Goal: Information Seeking & Learning: Learn about a topic

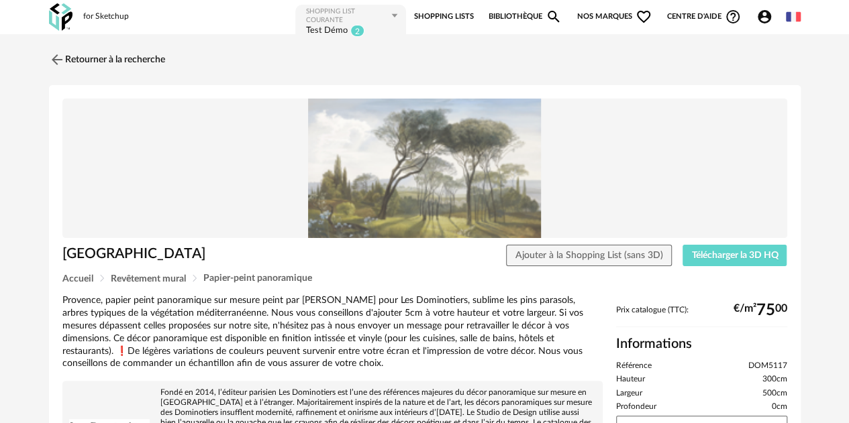
click at [56, 7] on img at bounding box center [60, 17] width 23 height 28
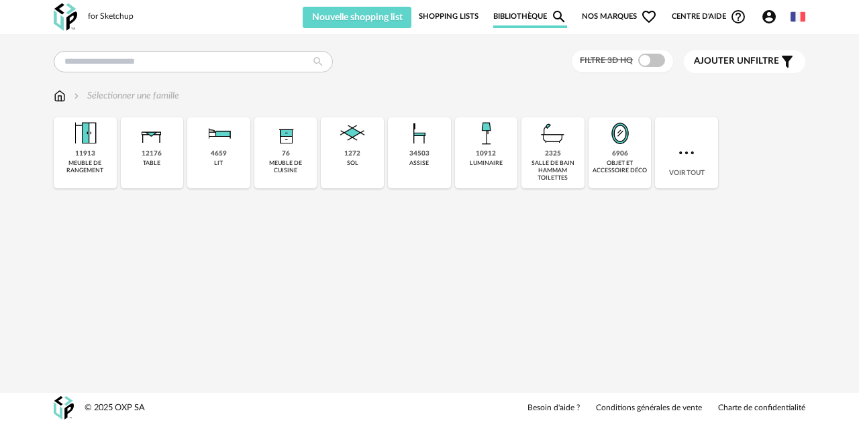
click at [621, 9] on span "Nos marques Heart Outline icon" at bounding box center [619, 16] width 75 height 23
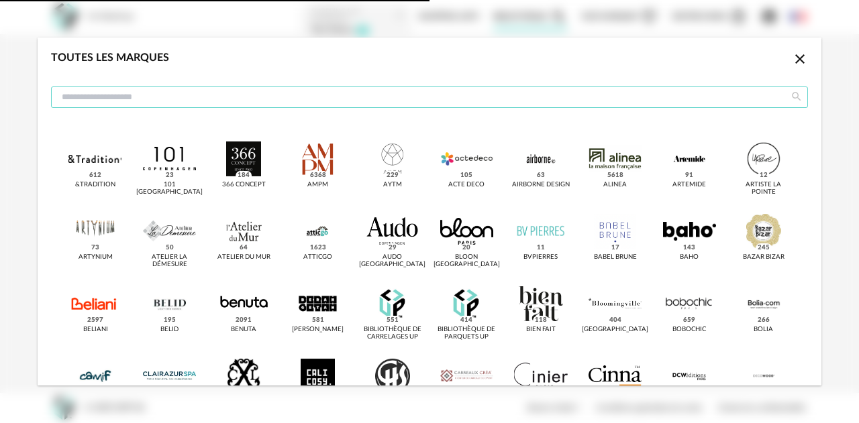
click at [254, 97] on input "dialog" at bounding box center [429, 97] width 757 height 21
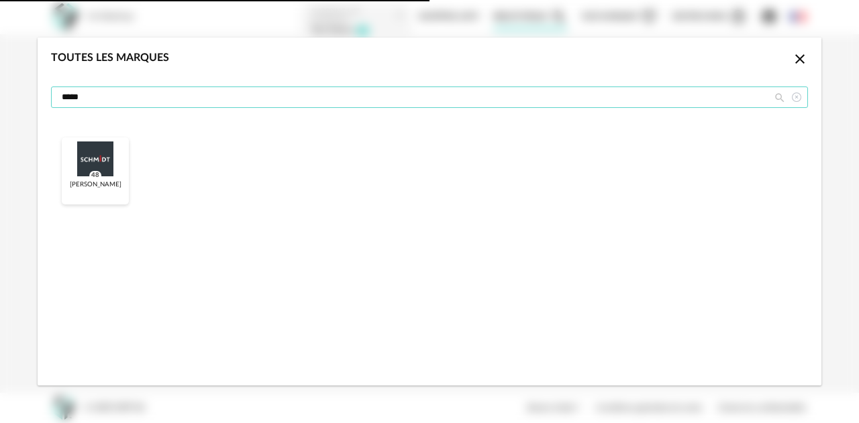
type input "*****"
click at [85, 178] on div "Schmidt 48" at bounding box center [95, 171] width 67 height 67
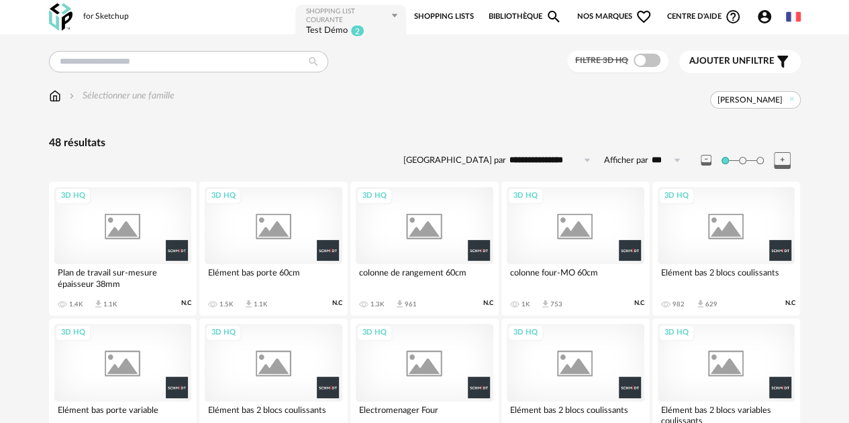
scroll to position [67, 0]
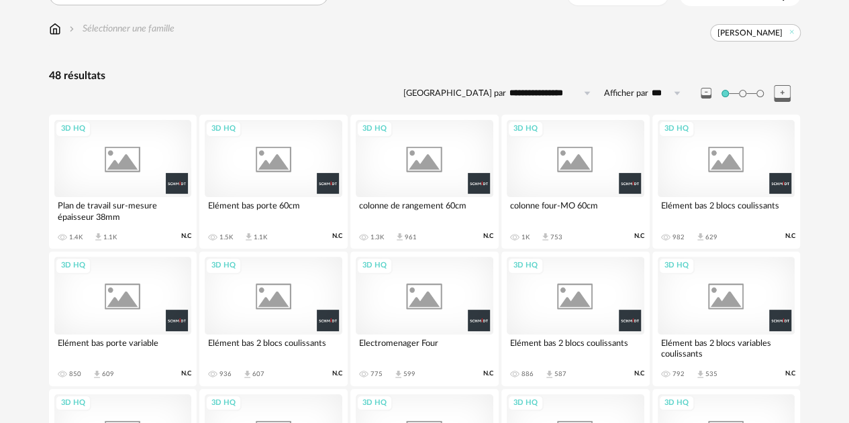
click at [108, 188] on div "3D HQ" at bounding box center [123, 158] width 138 height 77
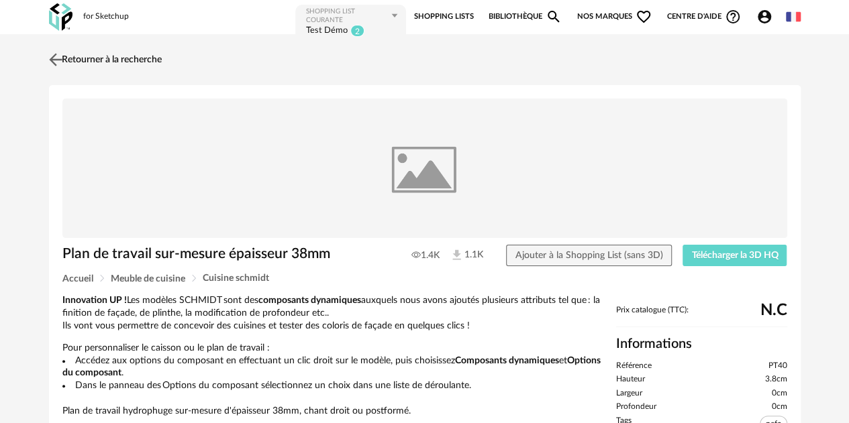
click at [76, 54] on link "Retourner à la recherche" at bounding box center [104, 60] width 116 height 30
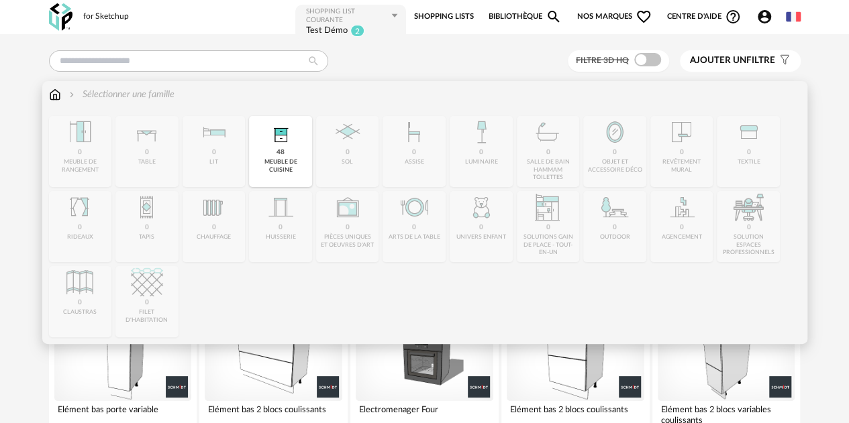
click at [51, 99] on img at bounding box center [55, 94] width 12 height 13
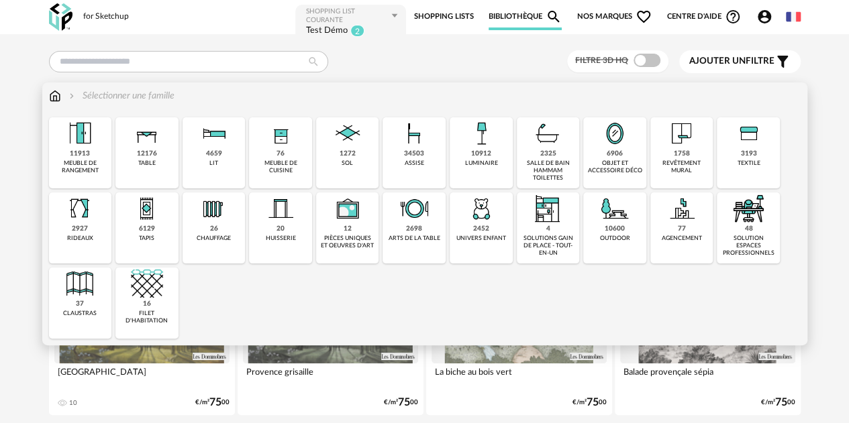
click at [276, 169] on div "meuble de cuisine" at bounding box center [280, 167] width 55 height 15
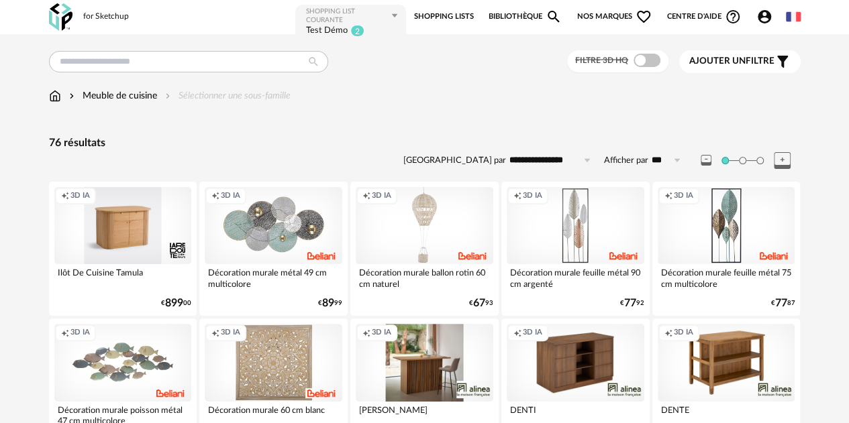
click at [613, 19] on span "Nos marques Heart Outline icon" at bounding box center [614, 16] width 75 height 27
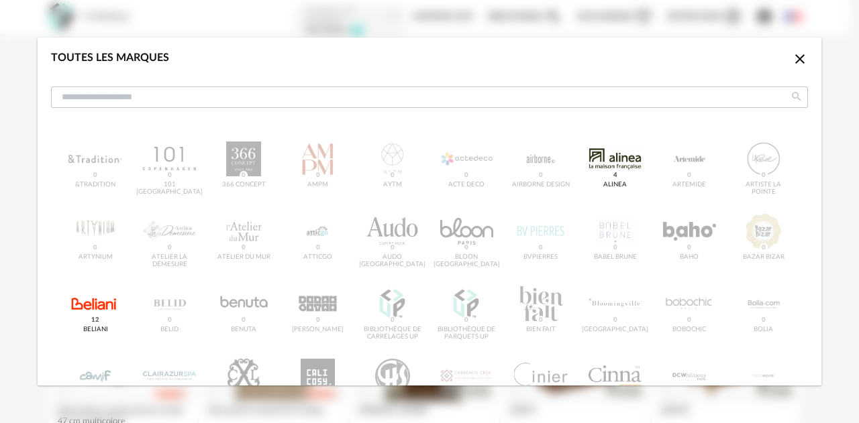
click at [792, 56] on icon "Close icon" at bounding box center [800, 59] width 16 height 16
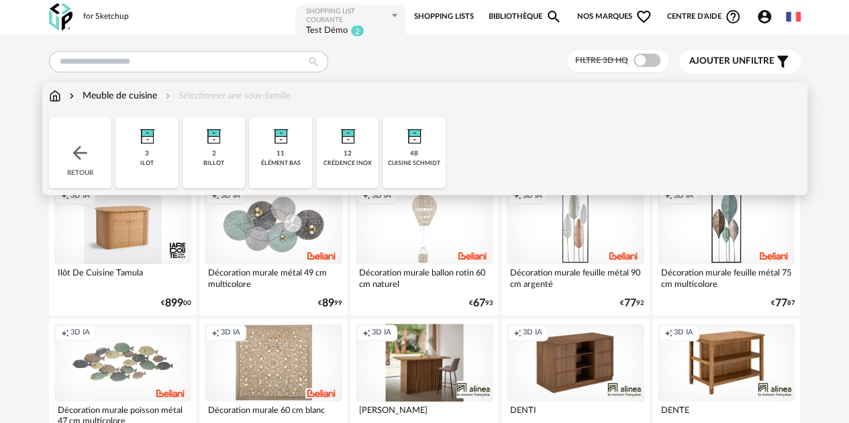
click at [56, 96] on img at bounding box center [55, 95] width 12 height 13
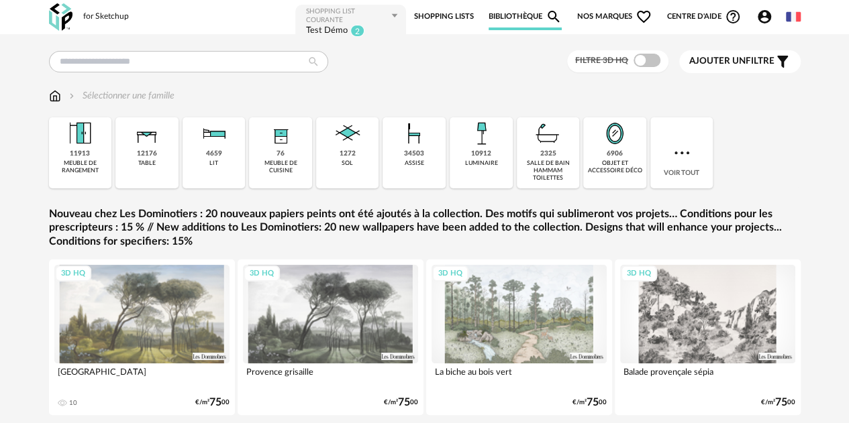
click at [594, 15] on span "Nos marques Heart Outline icon" at bounding box center [614, 16] width 75 height 27
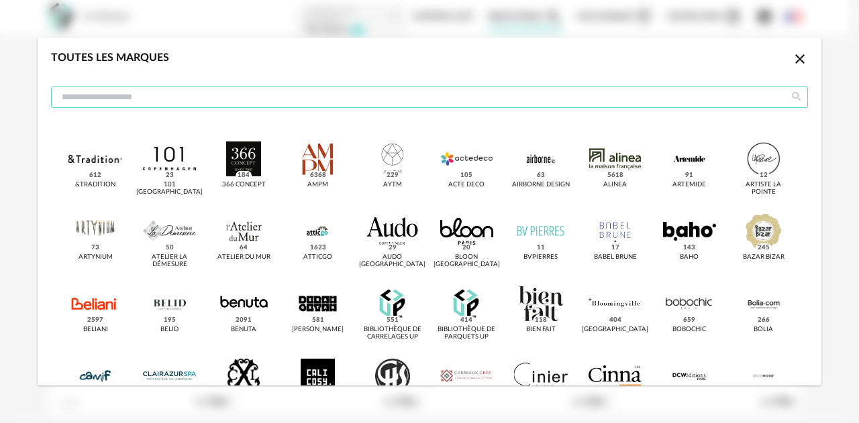
click at [195, 103] on input "dialog" at bounding box center [429, 97] width 757 height 21
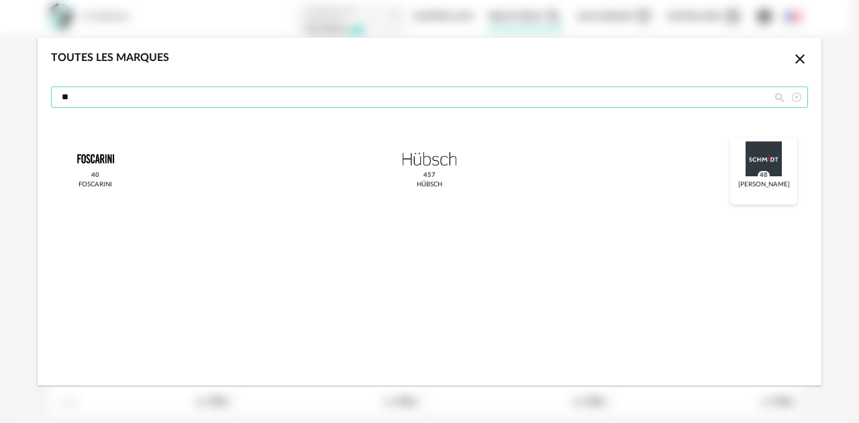
type input "**"
click at [779, 164] on div "dialog" at bounding box center [763, 159] width 53 height 35
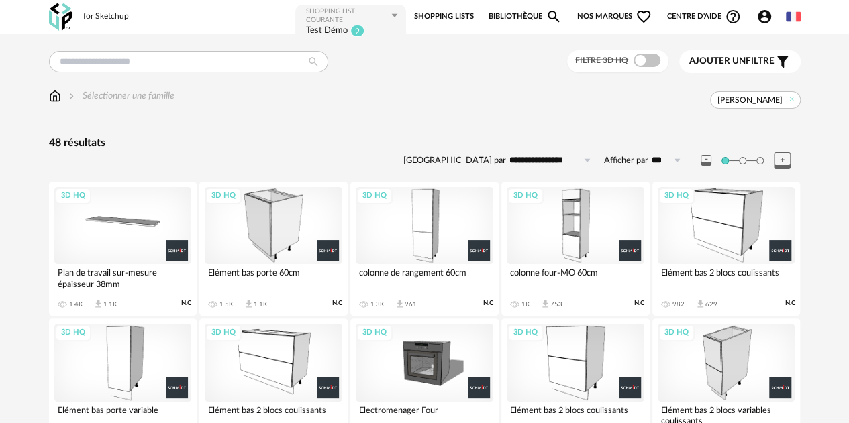
click at [264, 219] on div "3D HQ" at bounding box center [274, 225] width 138 height 77
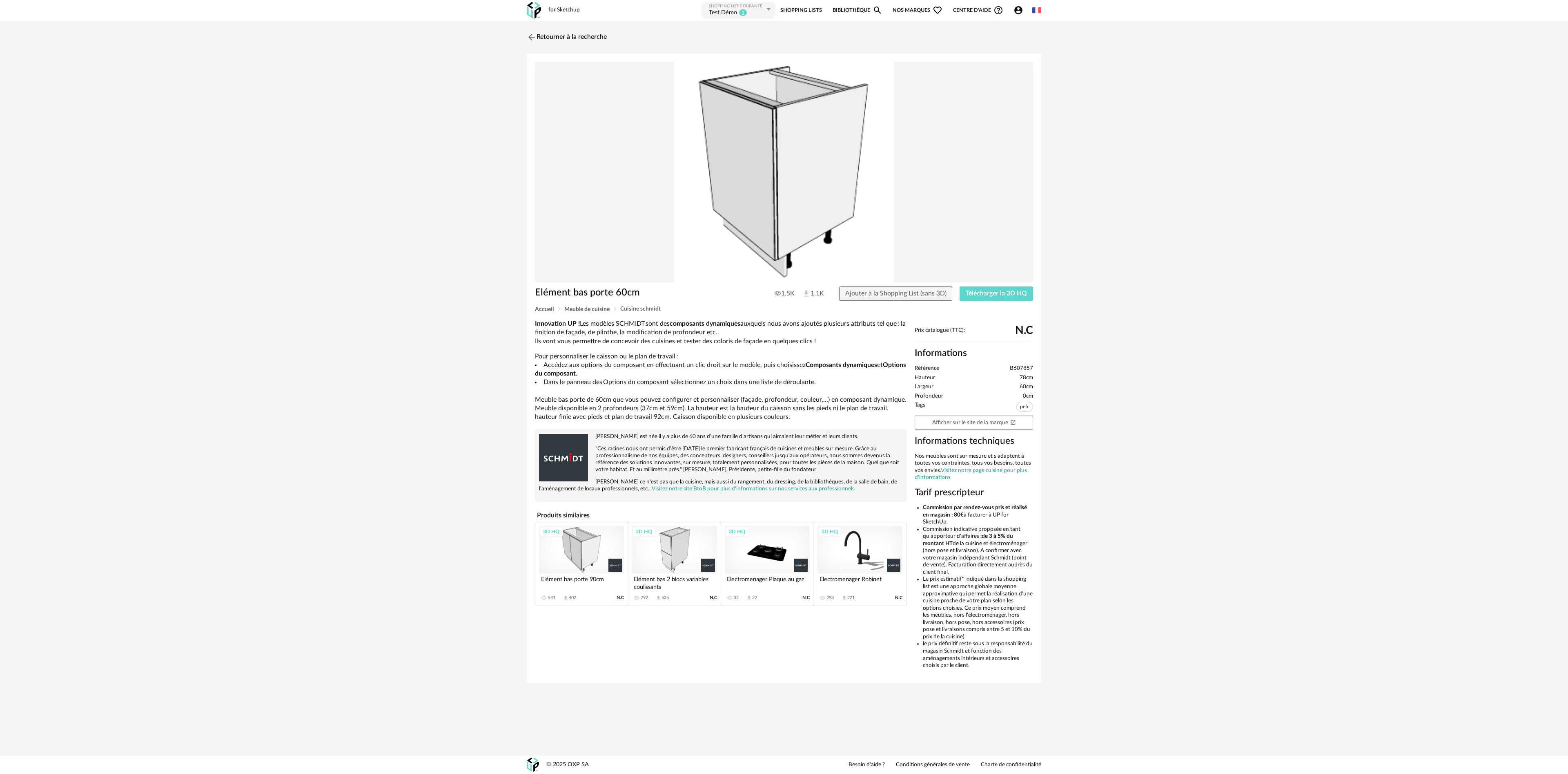
drag, startPoint x: 520, startPoint y: 0, endPoint x: 446, endPoint y: 549, distance: 554.0
click at [446, 258] on div "Retourner à la recherche Elément bas porte 60cm 1.5K 1.1K Ajouter à la Shopping…" at bounding box center [784, 359] width 1568 height 677
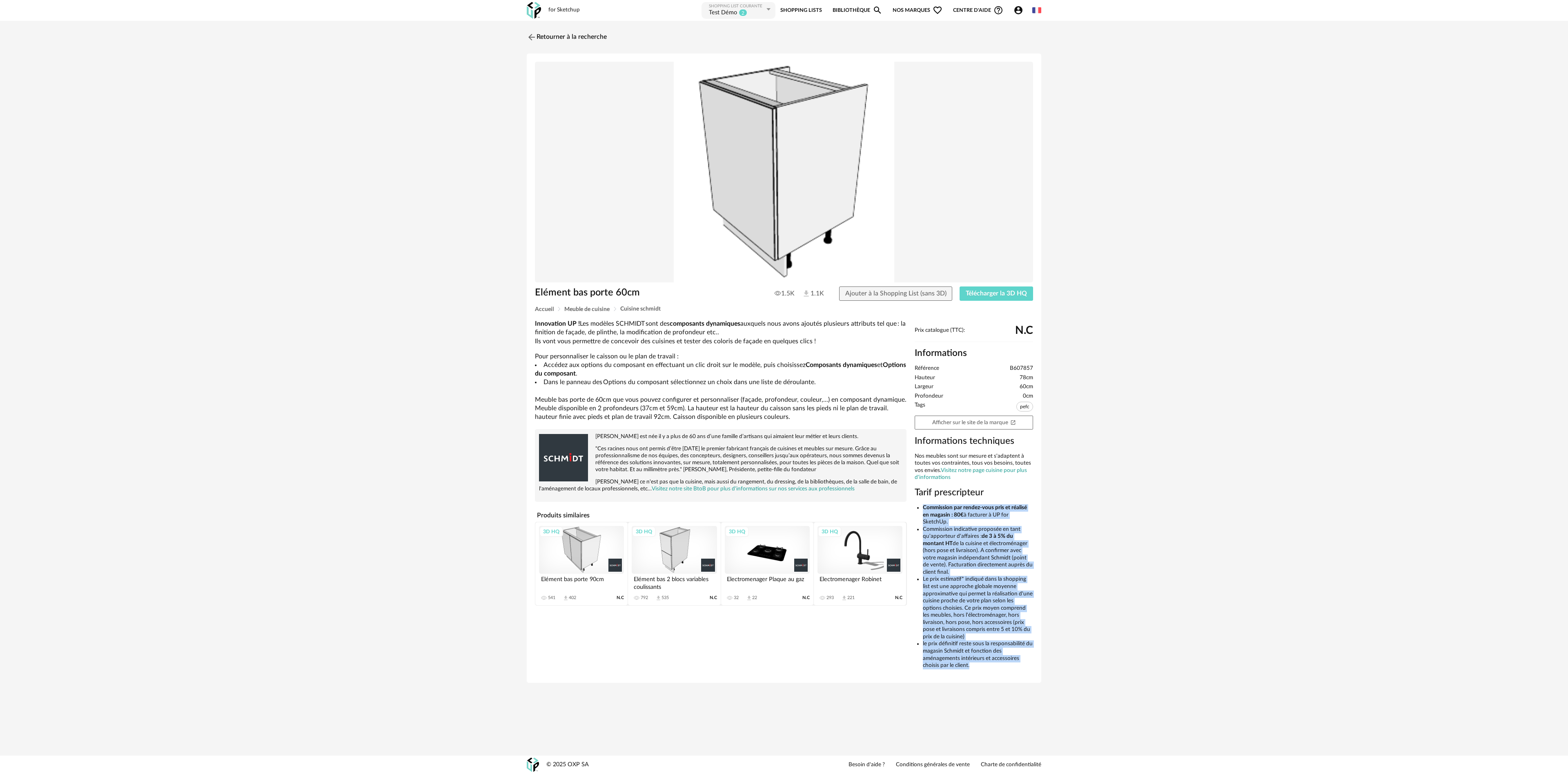
drag, startPoint x: 925, startPoint y: 506, endPoint x: 1019, endPoint y: 666, distance: 185.6
click at [516, 258] on ul "Commission par rendez-vous pris et réalisé en magasin : 80€ à facturer à UP for…" at bounding box center [974, 586] width 119 height 165
copy ul "Commission par rendez-vous pris et réalisé en magasin : 80€ à facturer à UP for…"
